Goal: Go to known website: Go to known website

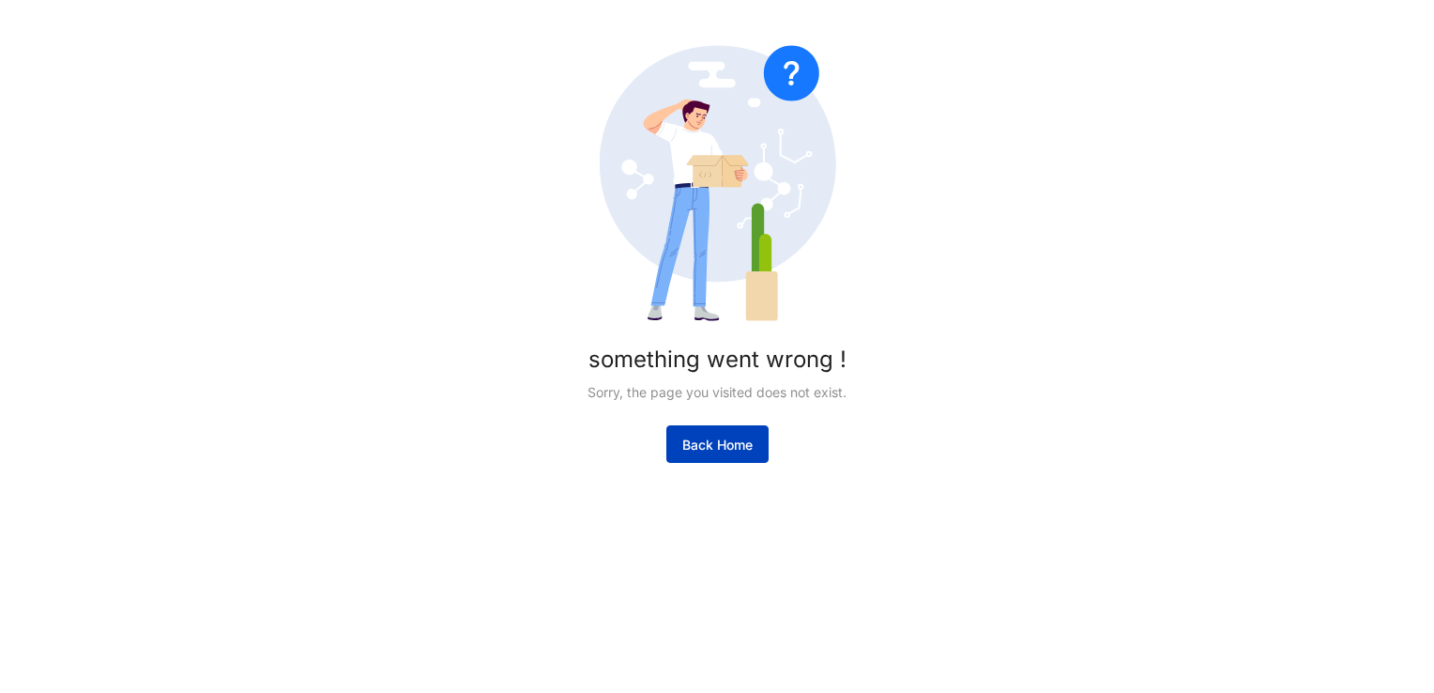
click at [720, 456] on button "Back Home" at bounding box center [717, 444] width 102 height 38
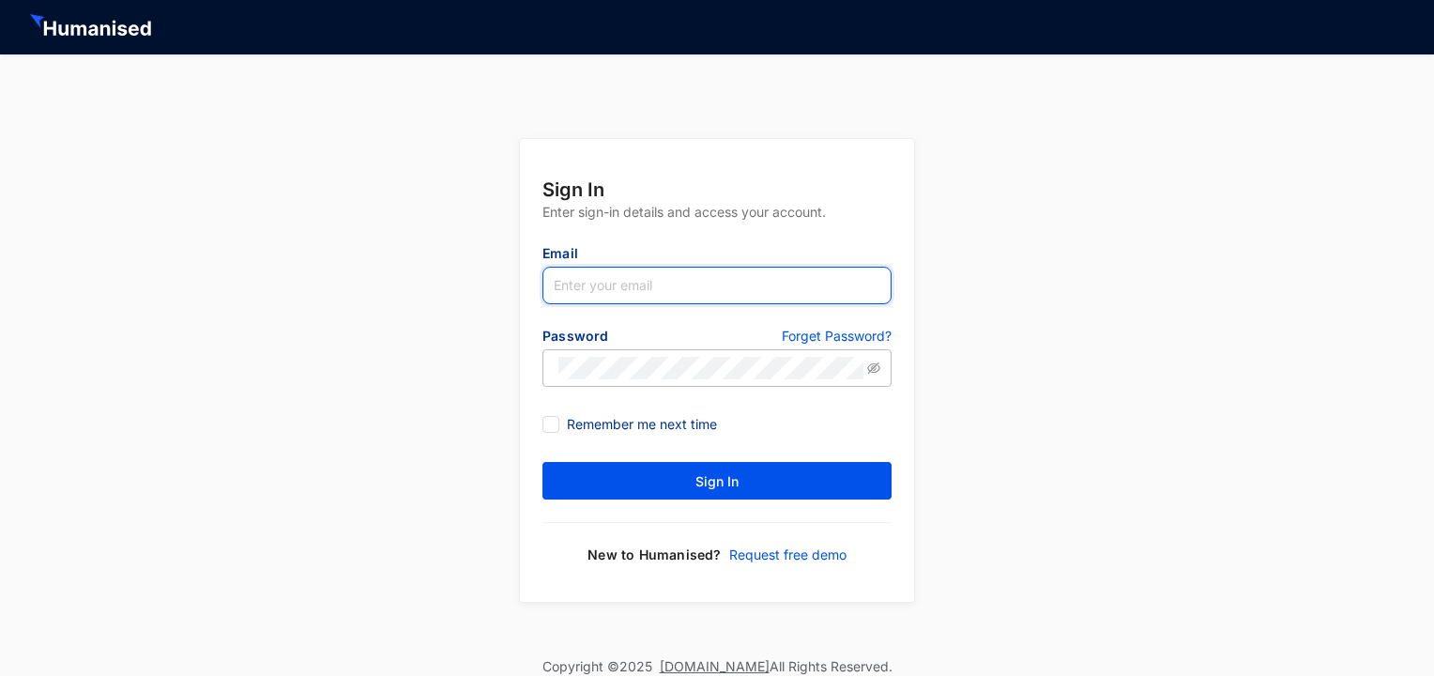
type input "[EMAIL_ADDRESS][DOMAIN_NAME]"
